Goal: Transaction & Acquisition: Purchase product/service

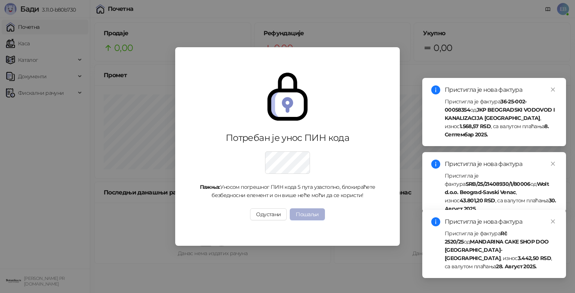
click at [303, 214] on button "Пошаљи" at bounding box center [307, 214] width 35 height 12
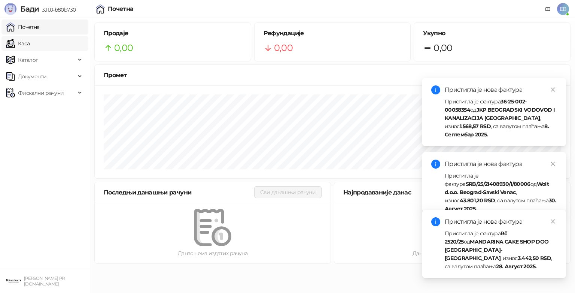
click at [30, 45] on link "Каса" at bounding box center [18, 43] width 24 height 15
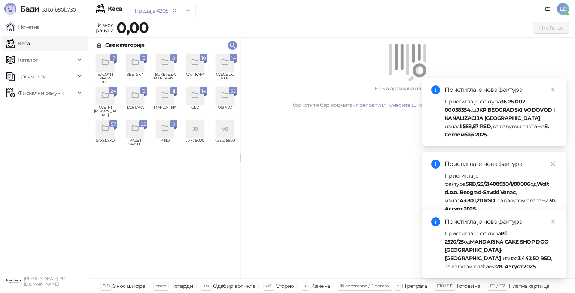
click at [226, 64] on icon "grid" at bounding box center [225, 62] width 9 height 9
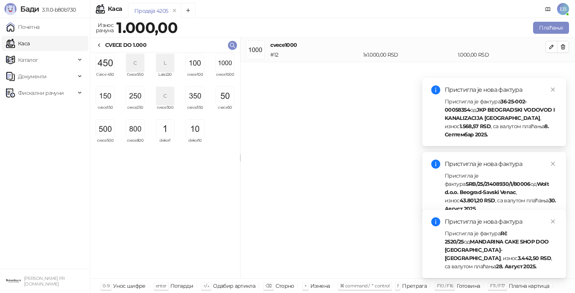
click at [226, 64] on img "grid" at bounding box center [225, 63] width 18 height 18
click at [281, 121] on div "cvece1000 # 12 2 x 1.000,00 RSD 2.000,00 RSD" at bounding box center [407, 158] width 335 height 241
click at [227, 67] on img "grid" at bounding box center [225, 63] width 18 height 18
click at [108, 129] on img "grid" at bounding box center [105, 129] width 18 height 18
click at [546, 27] on button "Плаћање" at bounding box center [551, 28] width 36 height 12
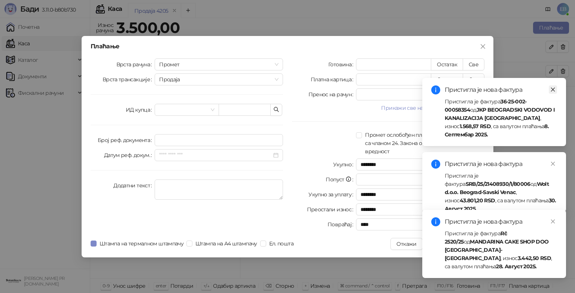
click at [553, 90] on icon "close" at bounding box center [553, 89] width 5 height 5
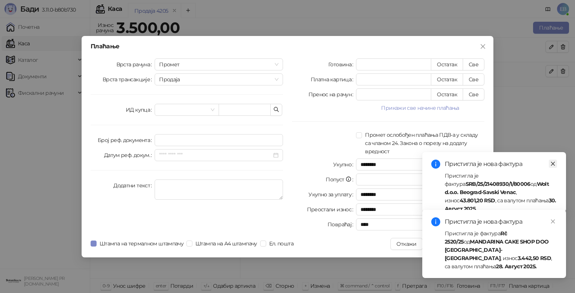
click at [555, 161] on icon "close" at bounding box center [553, 163] width 5 height 5
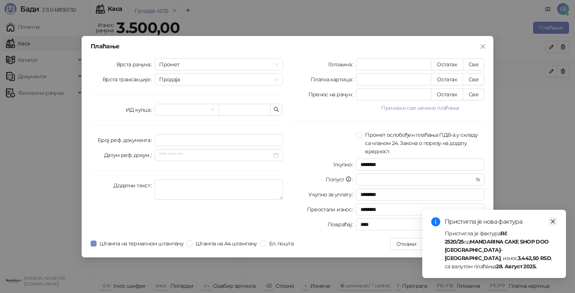
click at [554, 224] on icon "close" at bounding box center [553, 221] width 5 height 5
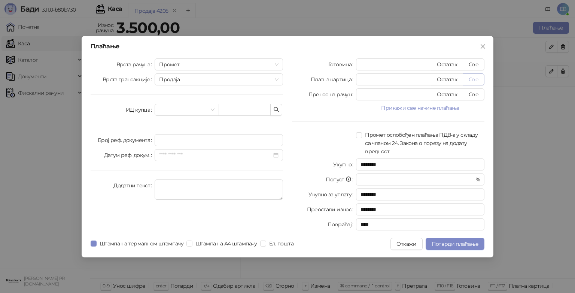
click at [477, 79] on button "Све" at bounding box center [474, 79] width 22 height 12
type input "****"
click at [456, 244] on span "Потврди плаћање" at bounding box center [455, 243] width 47 height 7
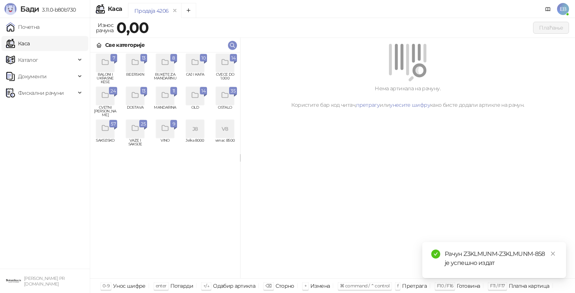
click at [110, 96] on div "grid" at bounding box center [105, 96] width 18 height 18
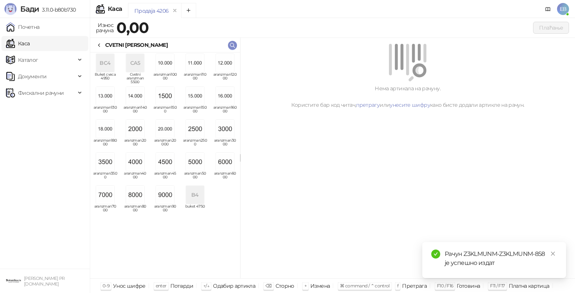
click at [166, 163] on img "grid" at bounding box center [165, 162] width 18 height 18
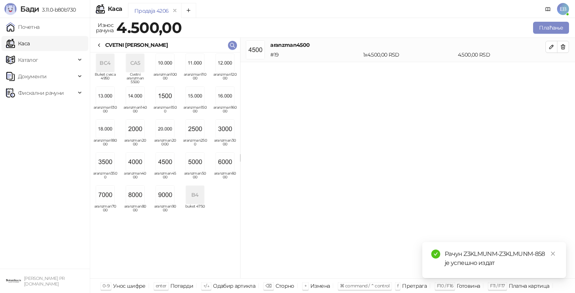
click at [103, 41] on div "CVETNI [PERSON_NAME]" at bounding box center [132, 45] width 72 height 8
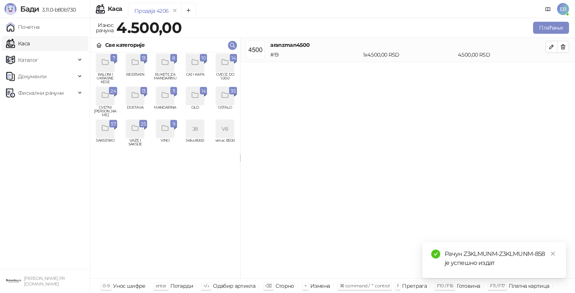
click at [229, 60] on icon "grid" at bounding box center [225, 62] width 9 height 9
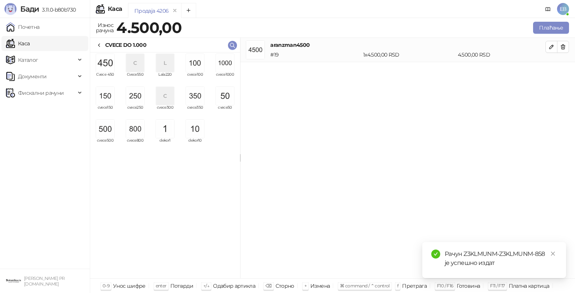
click at [230, 97] on img "grid" at bounding box center [225, 96] width 18 height 18
click at [559, 30] on button "Плаћање" at bounding box center [551, 28] width 36 height 12
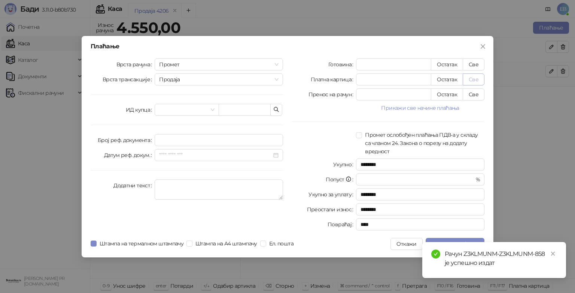
click at [470, 78] on button "Све" at bounding box center [474, 79] width 22 height 12
type input "****"
click at [555, 253] on icon "close" at bounding box center [553, 253] width 5 height 5
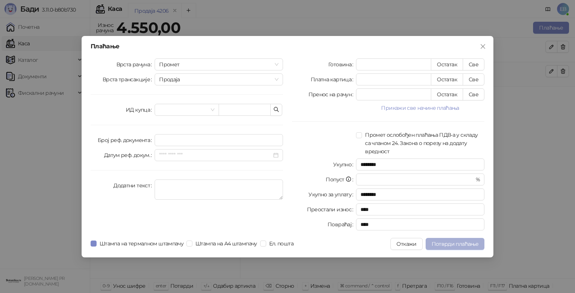
click at [473, 243] on span "Потврди плаћање" at bounding box center [455, 243] width 47 height 7
